Goal: Task Accomplishment & Management: Manage account settings

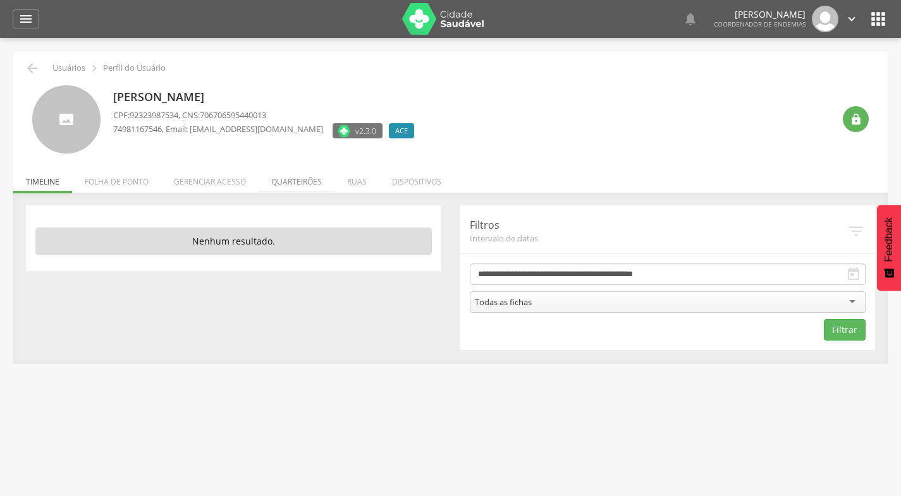
click at [309, 179] on li "Quarteirões" at bounding box center [297, 179] width 76 height 30
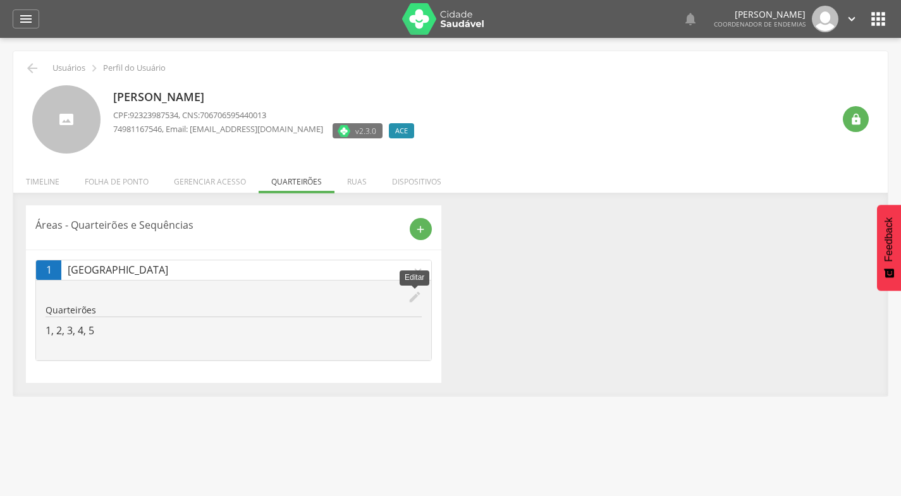
click at [409, 300] on icon "edit" at bounding box center [415, 297] width 14 height 14
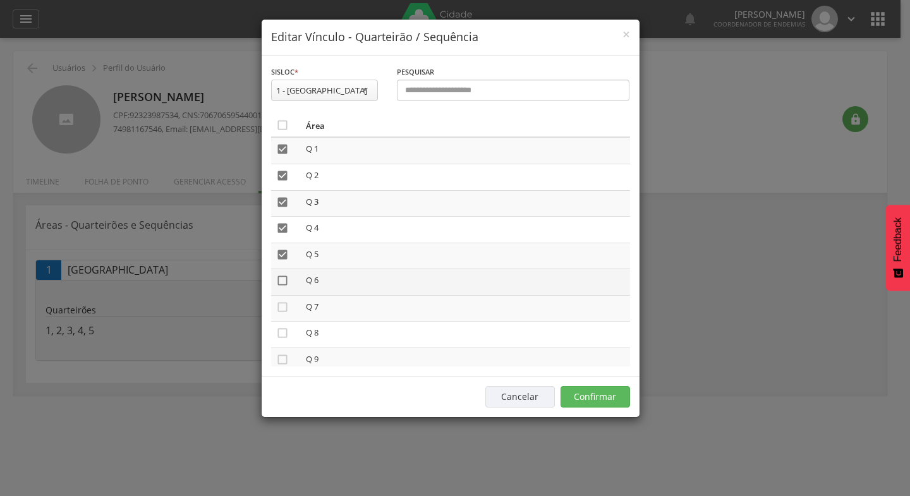
click at [282, 282] on icon "" at bounding box center [282, 280] width 13 height 13
click at [283, 305] on icon "" at bounding box center [282, 307] width 13 height 13
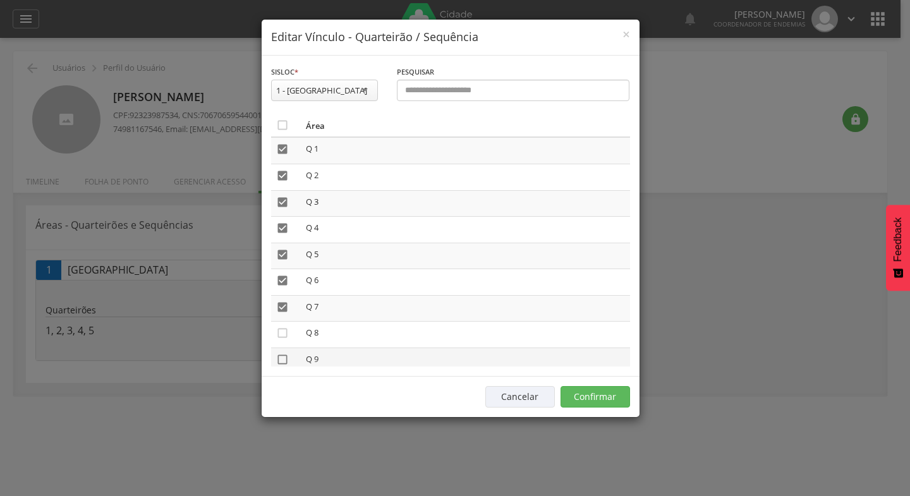
drag, startPoint x: 285, startPoint y: 331, endPoint x: 286, endPoint y: 360, distance: 29.1
click at [285, 332] on icon "" at bounding box center [282, 333] width 13 height 13
click at [282, 358] on icon "" at bounding box center [282, 359] width 13 height 13
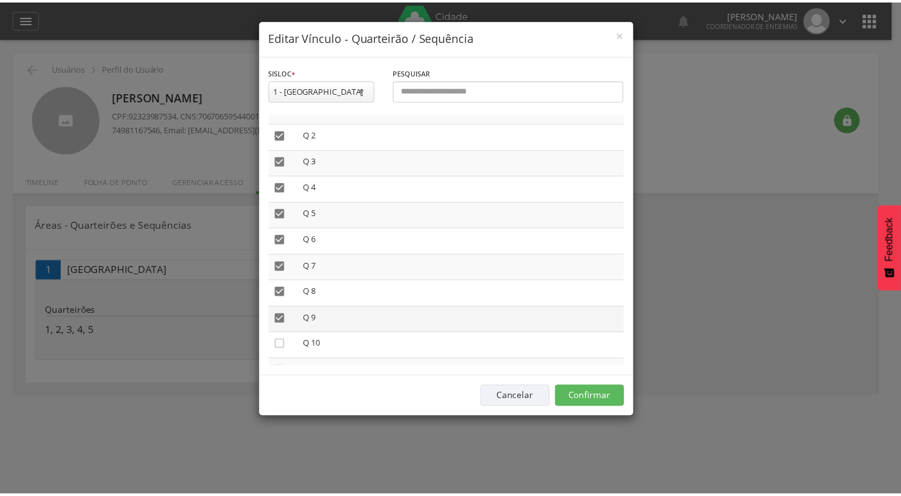
scroll to position [126, 0]
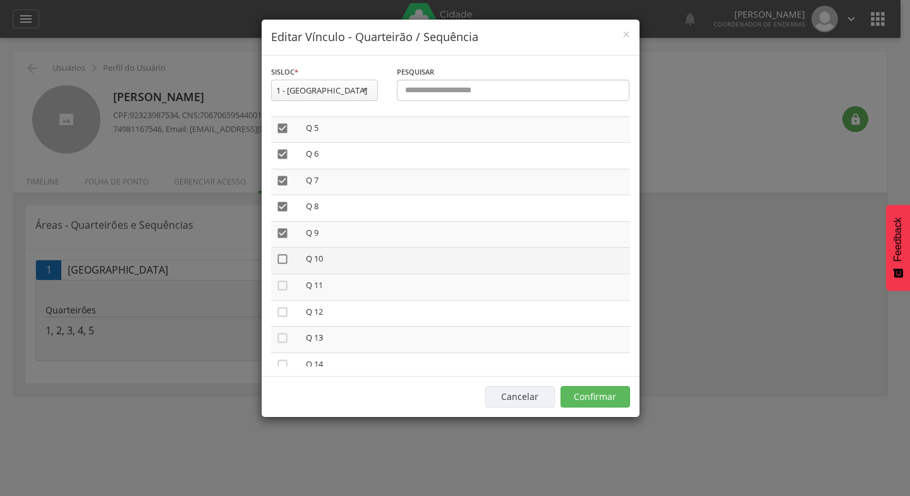
click at [283, 260] on icon "" at bounding box center [282, 259] width 13 height 13
click at [283, 284] on icon "" at bounding box center [282, 285] width 13 height 13
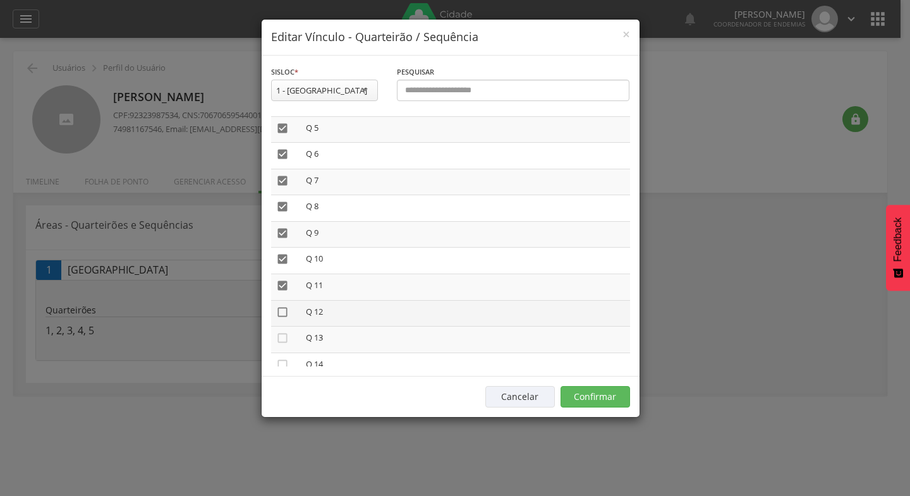
click at [281, 309] on icon "" at bounding box center [282, 312] width 13 height 13
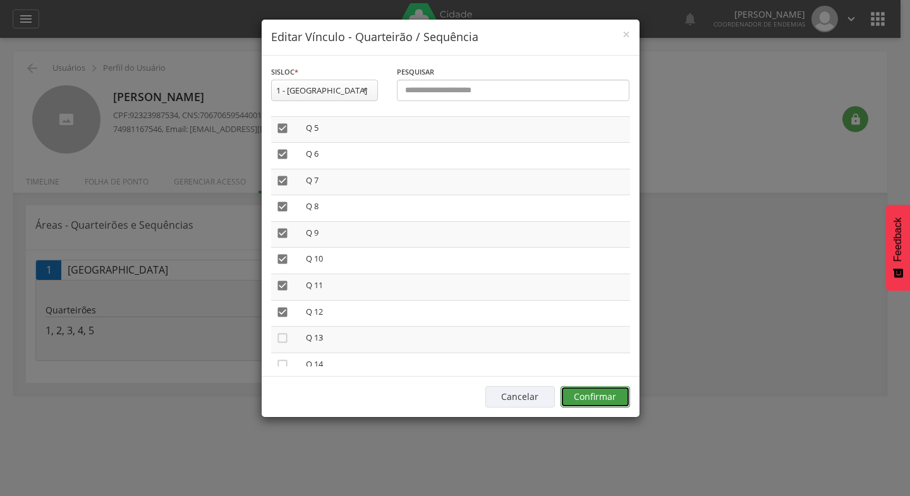
click at [597, 396] on button "Confirmar" at bounding box center [596, 396] width 70 height 21
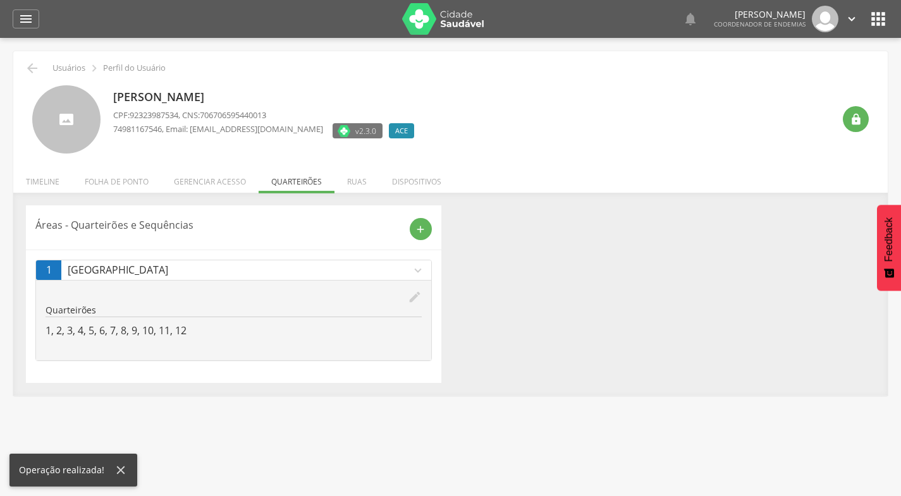
click at [879, 19] on icon "" at bounding box center [878, 19] width 20 height 20
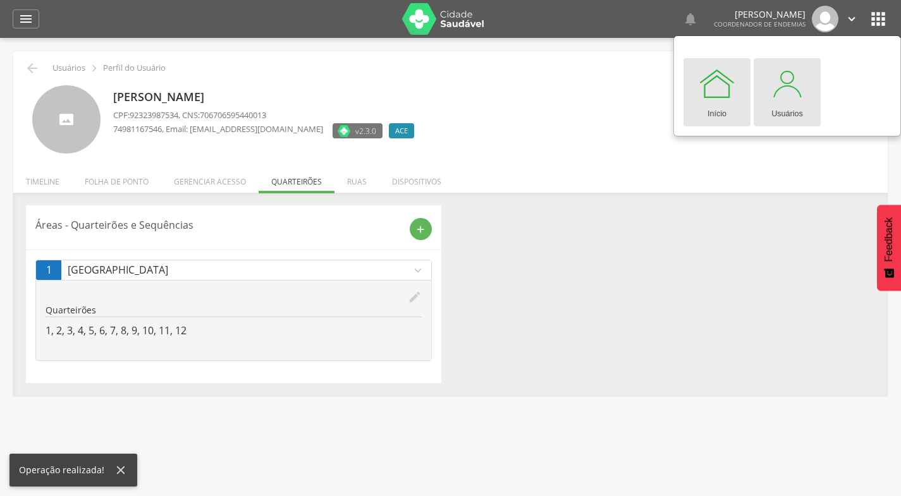
click at [786, 95] on div at bounding box center [787, 83] width 38 height 38
